Goal: Task Accomplishment & Management: Complete application form

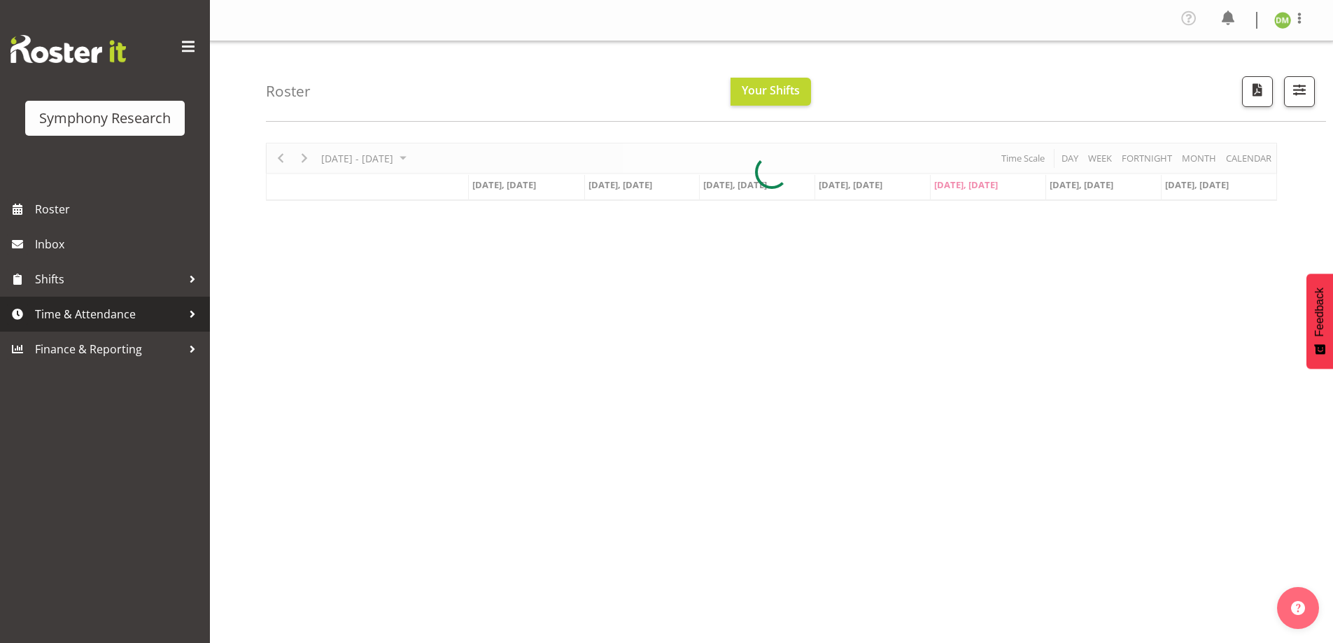
click at [101, 309] on span "Time & Attendance" at bounding box center [108, 314] width 147 height 21
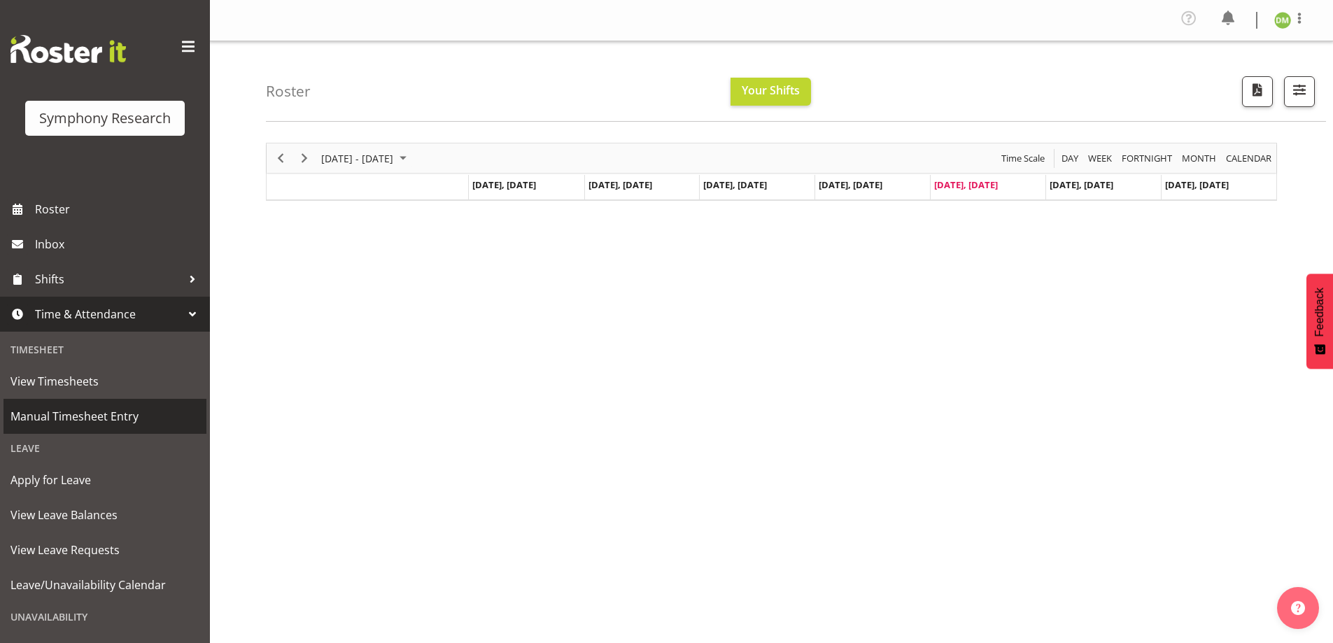
click at [66, 416] on span "Manual Timesheet Entry" at bounding box center [104, 416] width 189 height 21
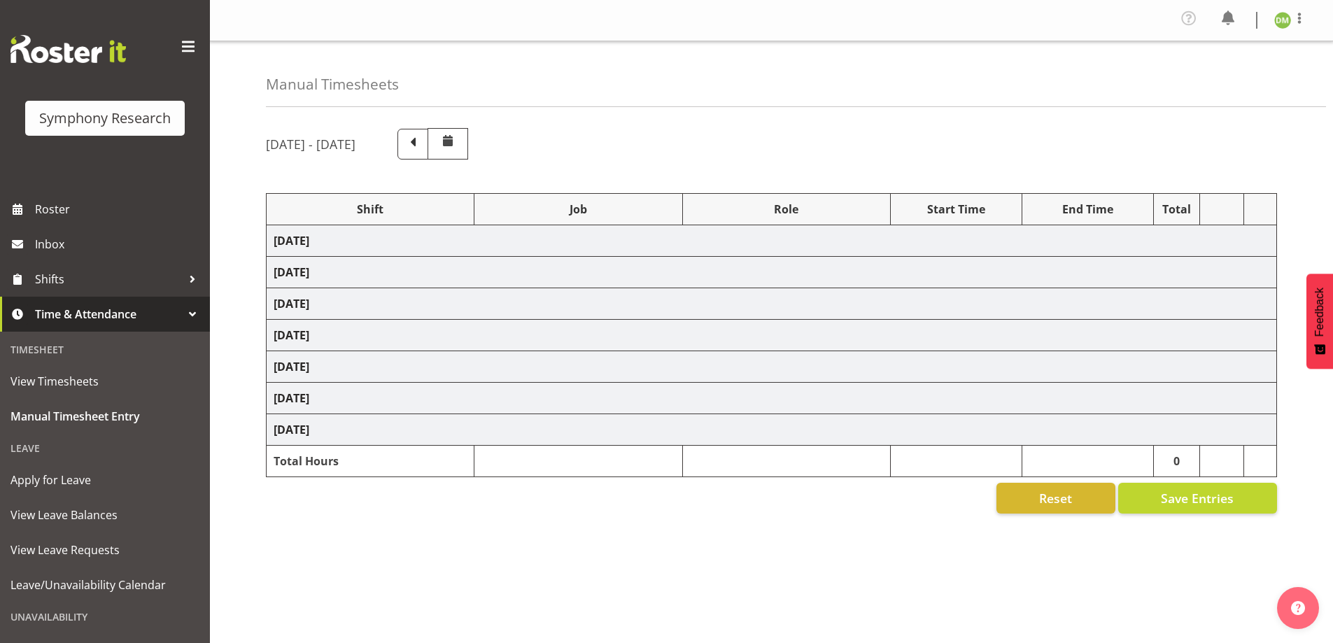
select select "26078"
select select "10242"
select select "47"
select select "26078"
select select "10242"
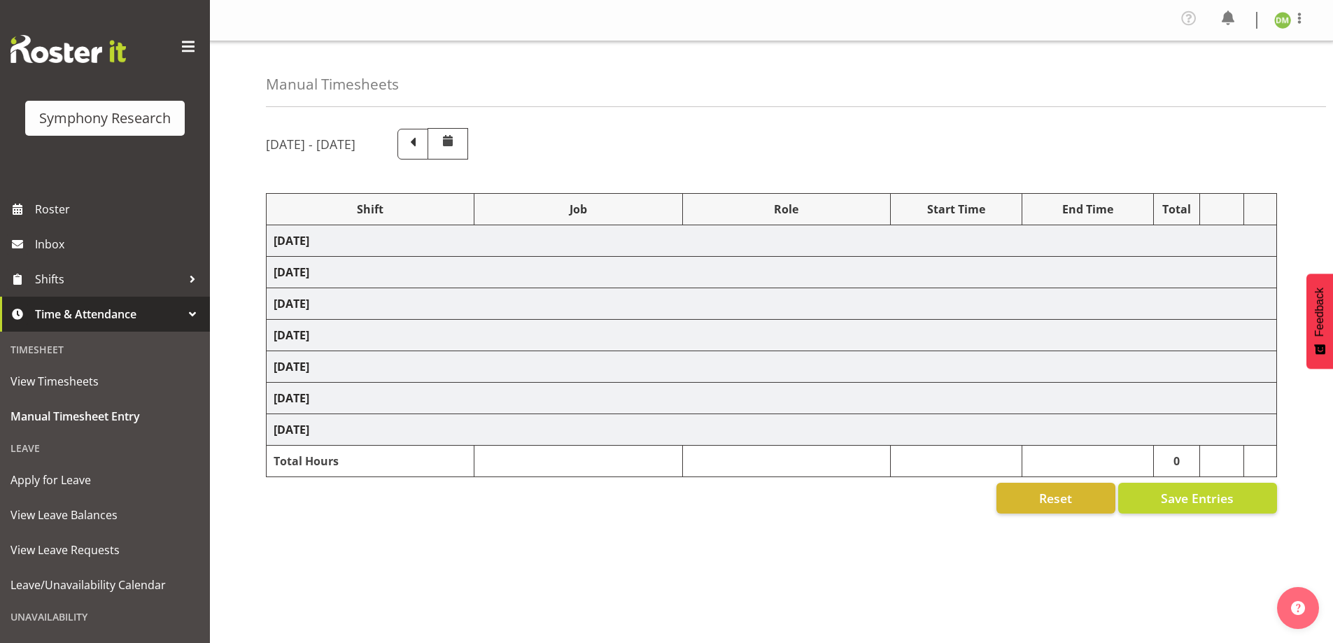
select select "47"
select select "26078"
select select "10242"
select select "47"
select select "26078"
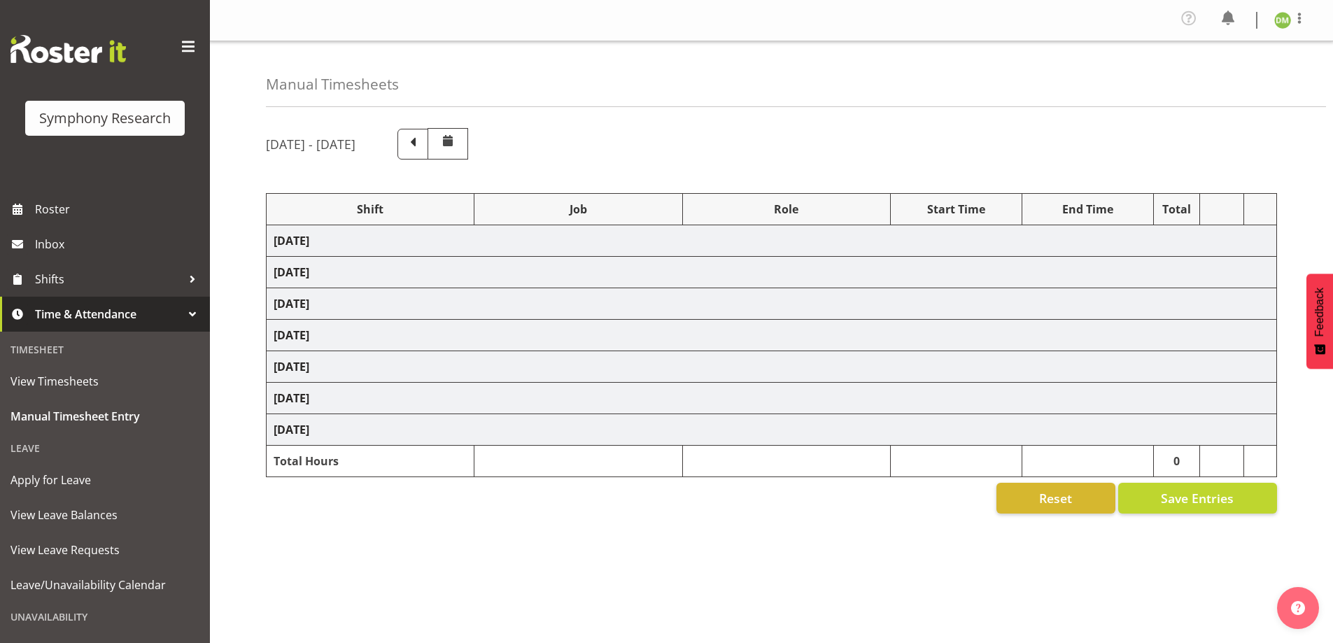
select select "10242"
select select "47"
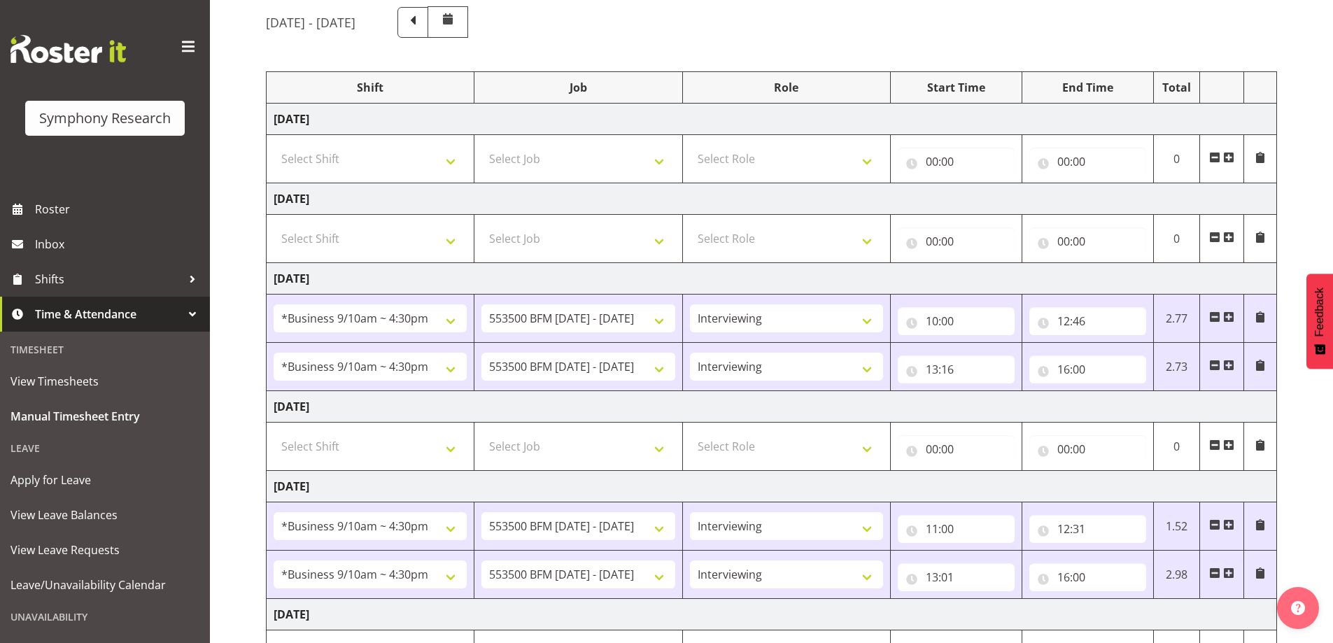
scroll to position [116, 0]
